Goal: Task Accomplishment & Management: Manage account settings

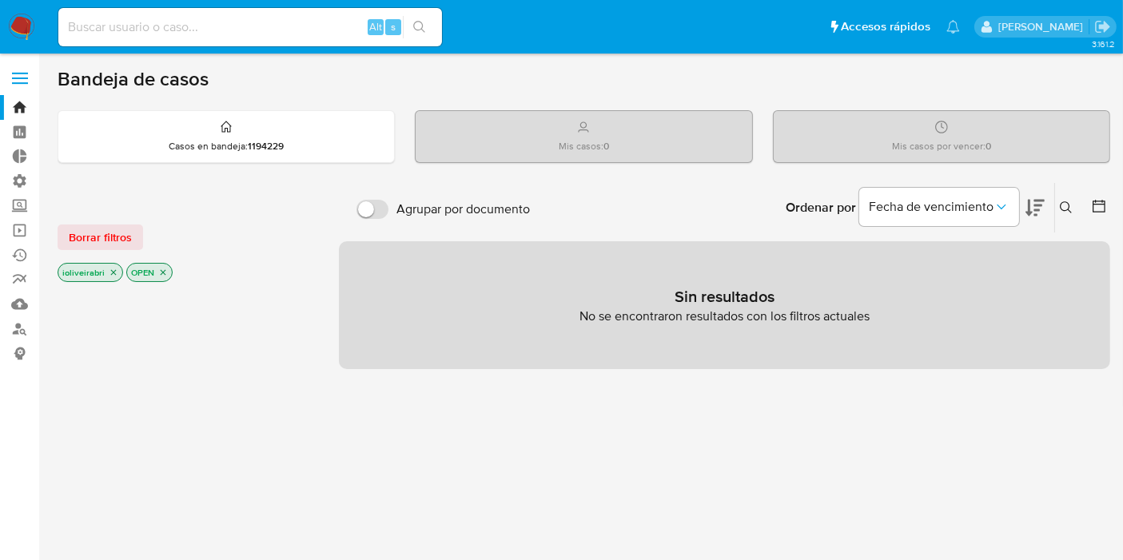
click at [18, 81] on label at bounding box center [20, 79] width 40 height 34
click at [0, 0] on input "checkbox" at bounding box center [0, 0] width 0 height 0
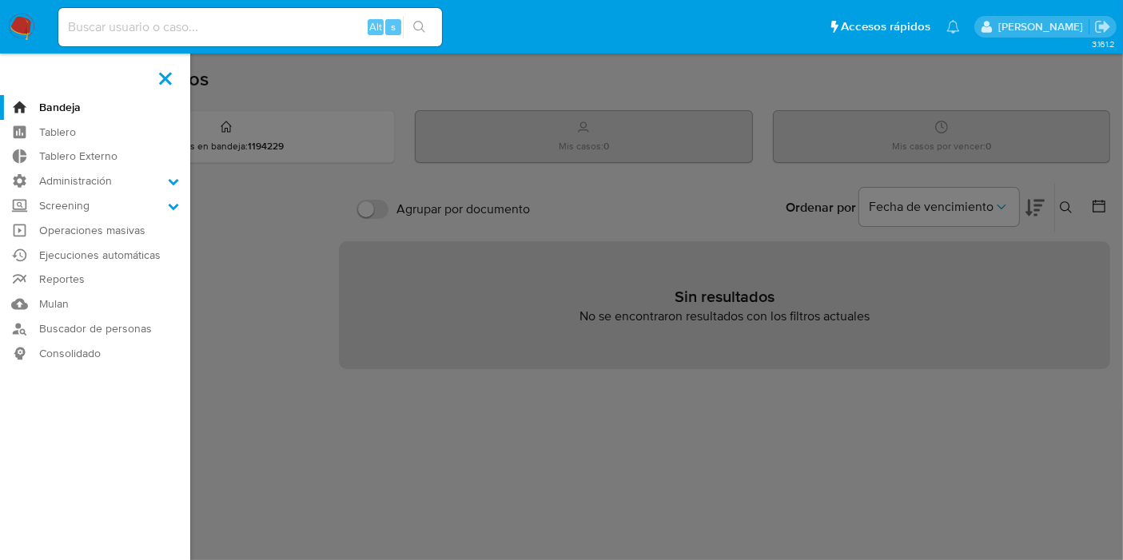
click at [174, 74] on label at bounding box center [165, 79] width 40 height 34
click at [0, 0] on input "checkbox" at bounding box center [0, 0] width 0 height 0
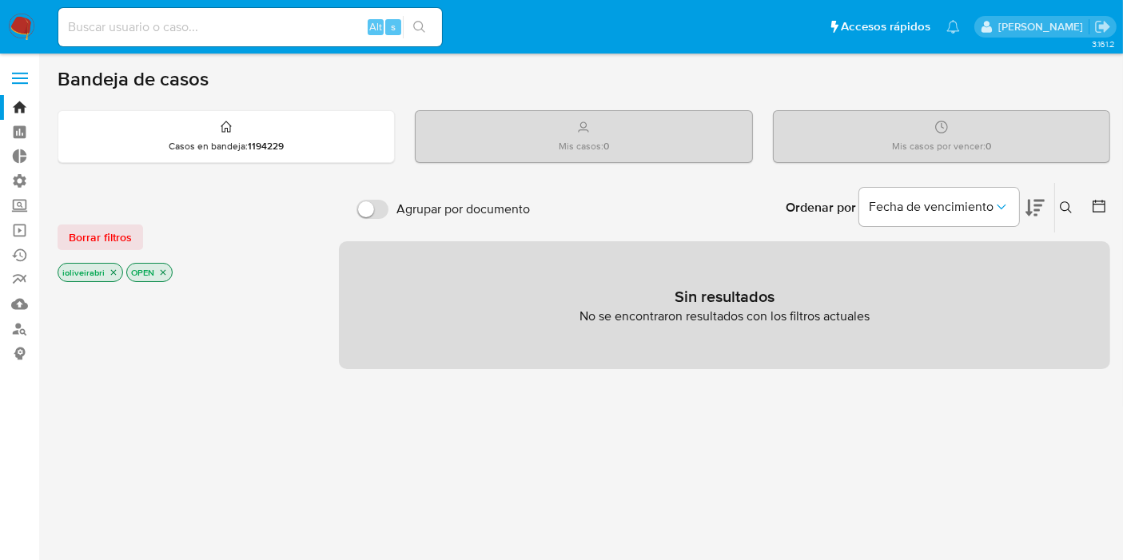
click at [29, 26] on img at bounding box center [21, 27] width 27 height 27
click at [377, 204] on input "Agrupar por documento" at bounding box center [373, 209] width 32 height 19
click at [377, 215] on input "Agrupar por documento" at bounding box center [373, 209] width 32 height 19
click at [899, 206] on span "Fecha de vencimiento" at bounding box center [931, 207] width 125 height 16
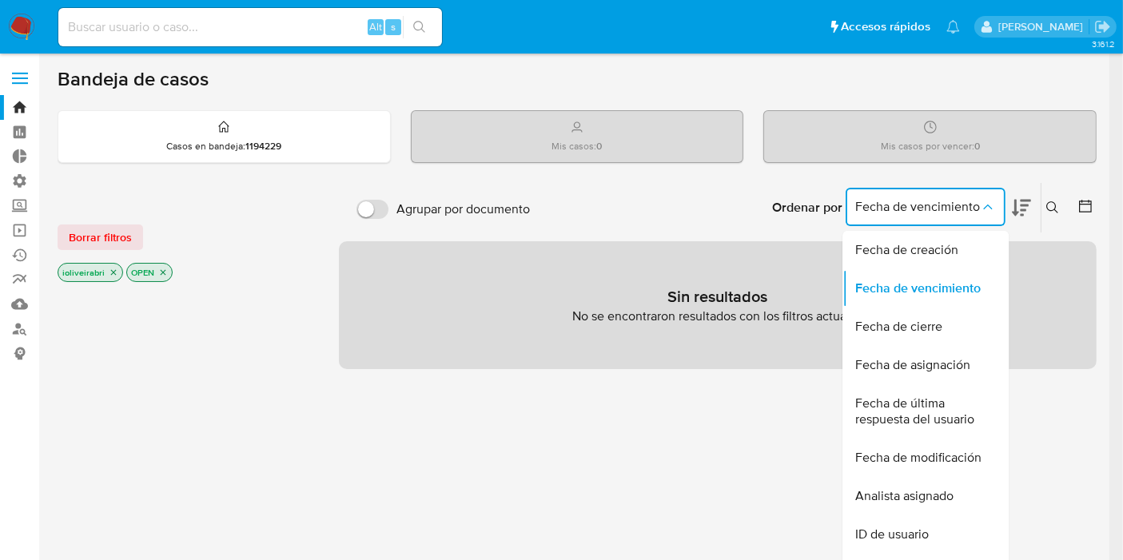
click at [754, 219] on div "Ordenar por Fecha de vencimiento Fecha de creación Fecha de vencimiento Fecha d…" at bounding box center [817, 208] width 559 height 50
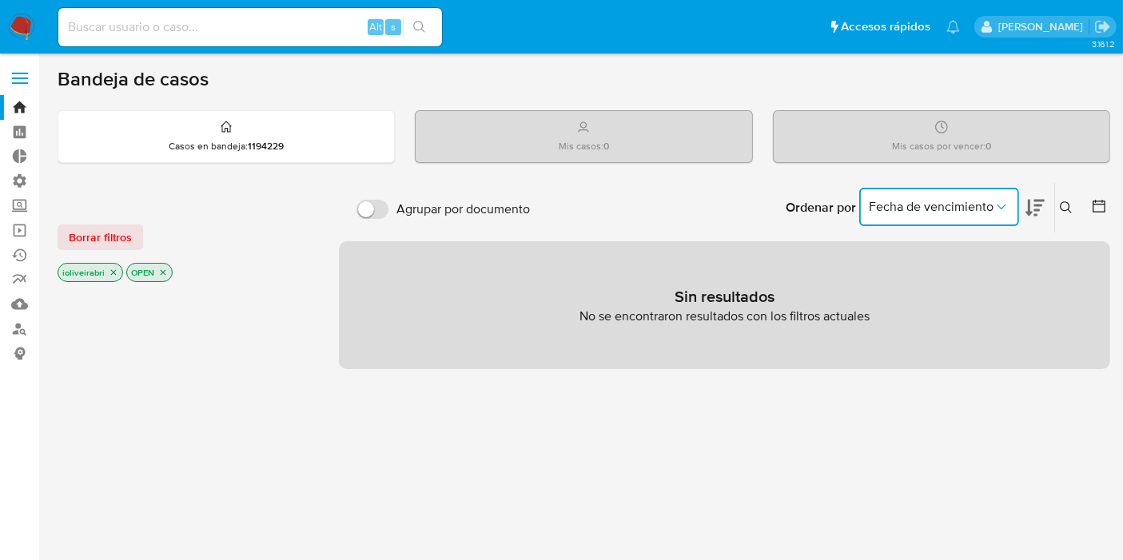
click at [870, 216] on button "Fecha de vencimiento" at bounding box center [939, 207] width 160 height 38
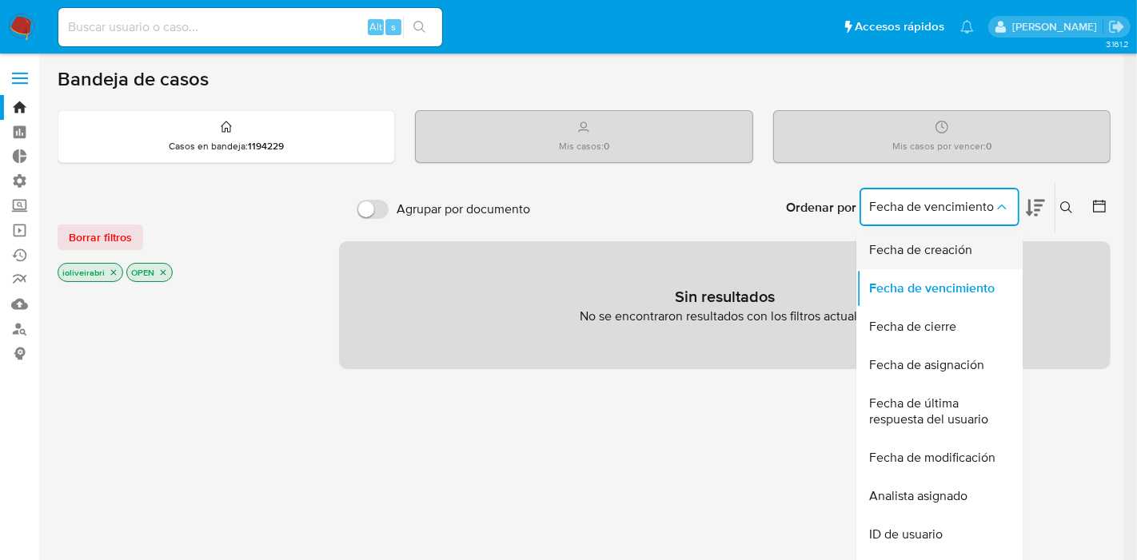
click at [897, 256] on span "Fecha de creación" at bounding box center [920, 250] width 103 height 16
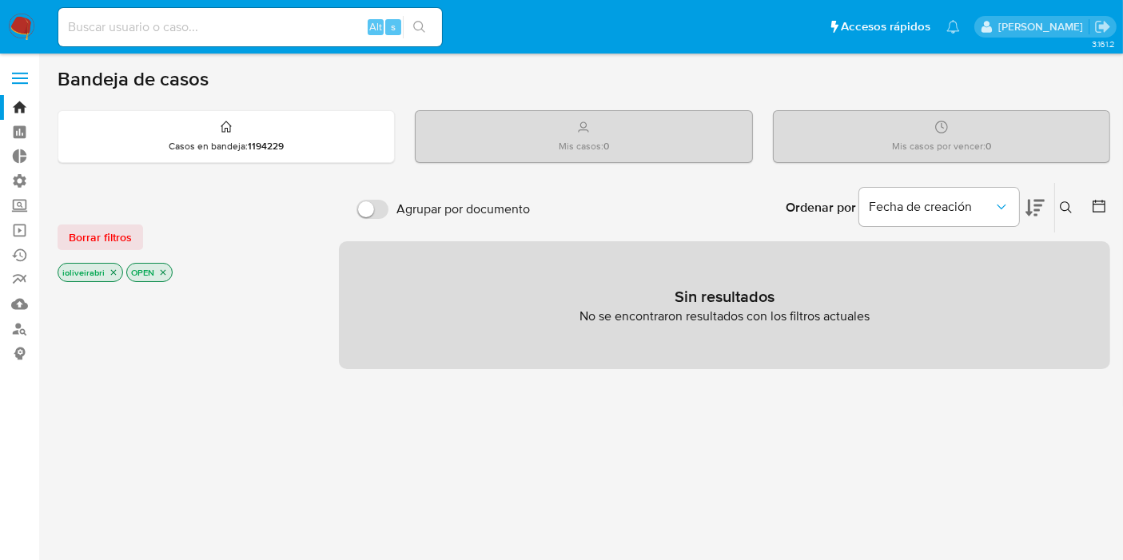
click at [359, 208] on input "Agrupar por documento" at bounding box center [373, 209] width 32 height 19
click at [383, 201] on input "Agrupar por documento" at bounding box center [373, 209] width 32 height 19
checkbox input "false"
